Goal: Task Accomplishment & Management: Manage account settings

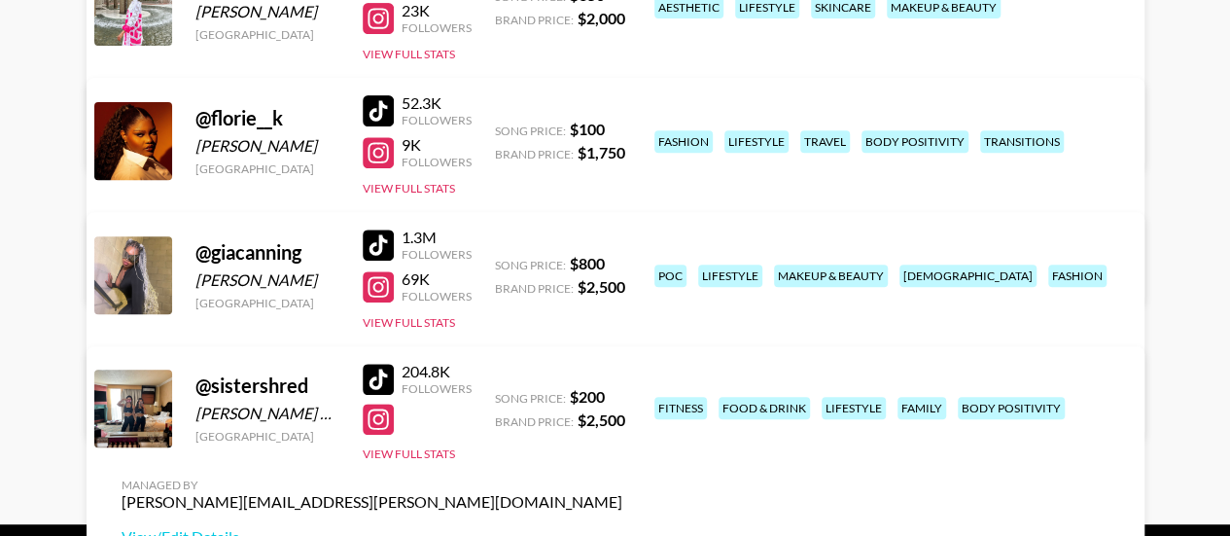
scroll to position [389, 0]
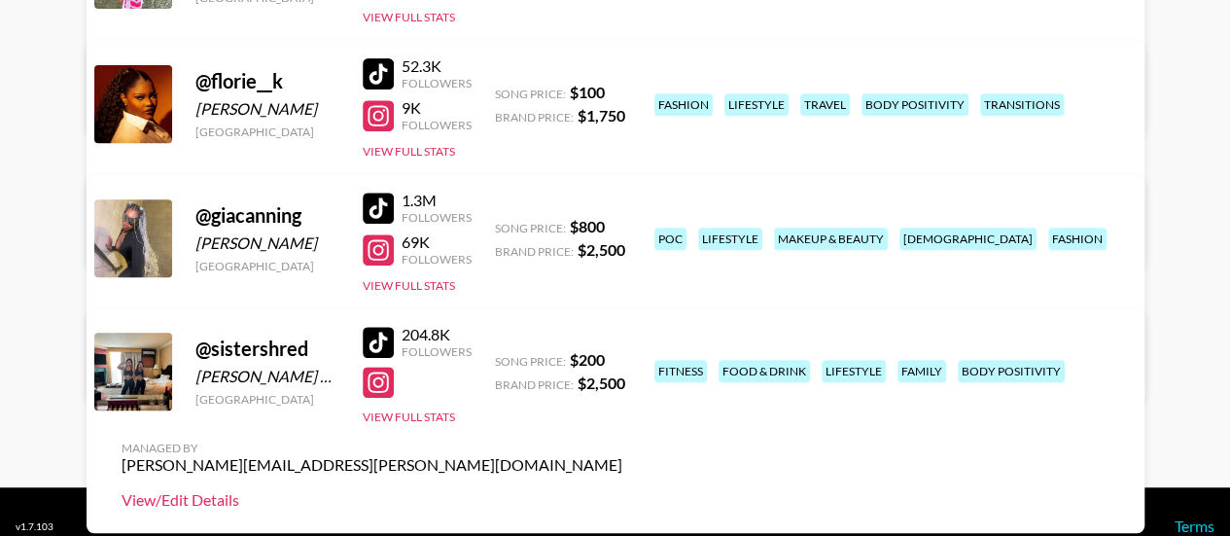
click at [622, 490] on link "View/Edit Details" at bounding box center [372, 499] width 501 height 19
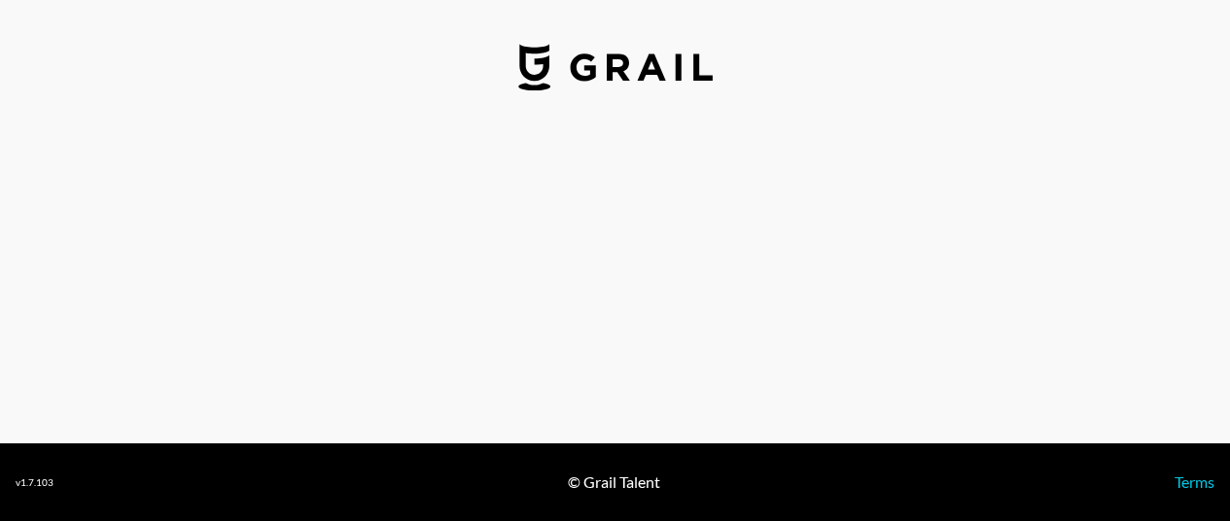
select select "USD"
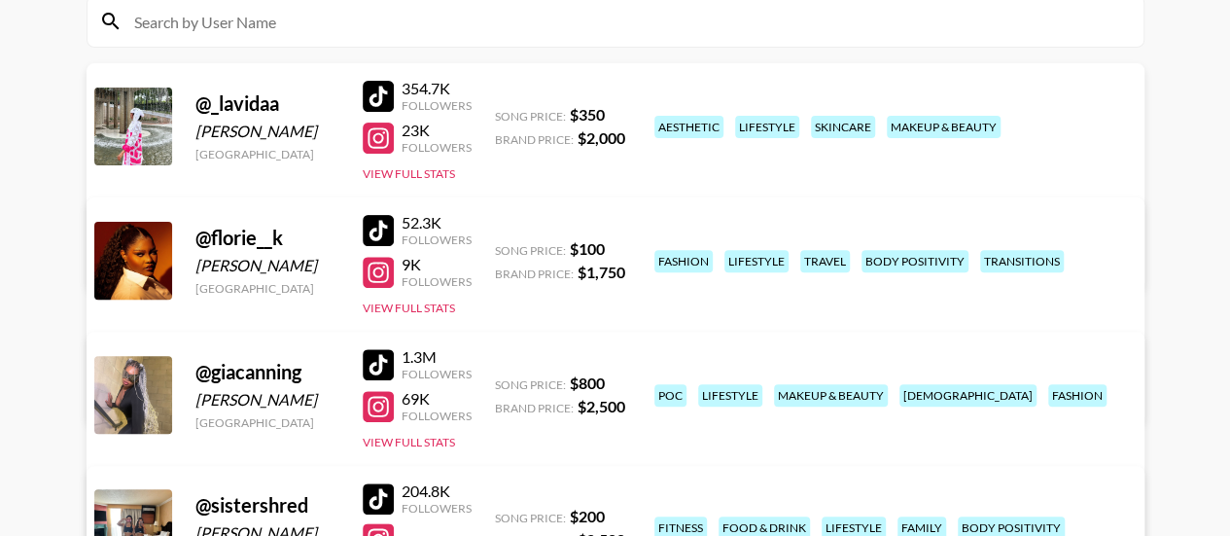
scroll to position [233, 0]
click at [622, 380] on link "View/Edit Details" at bounding box center [372, 389] width 501 height 19
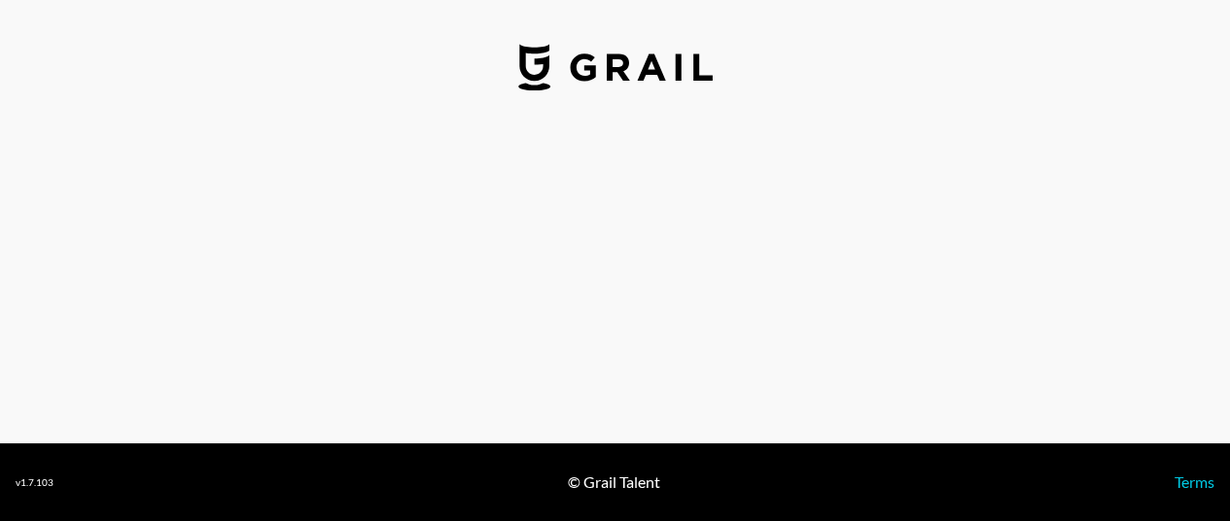
select select "USD"
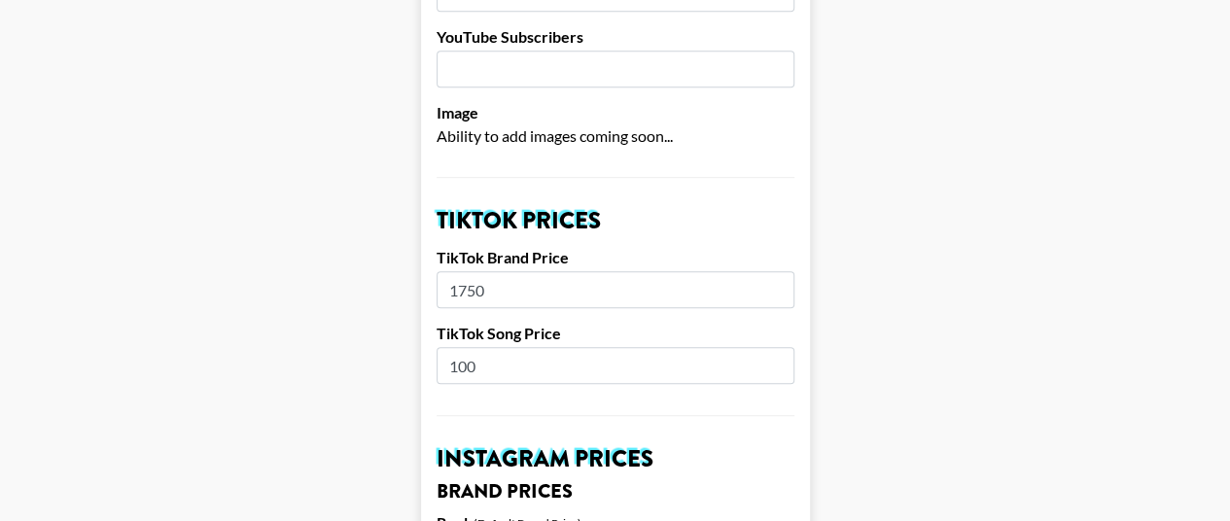
scroll to position [584, 0]
